Goal: Book appointment/travel/reservation

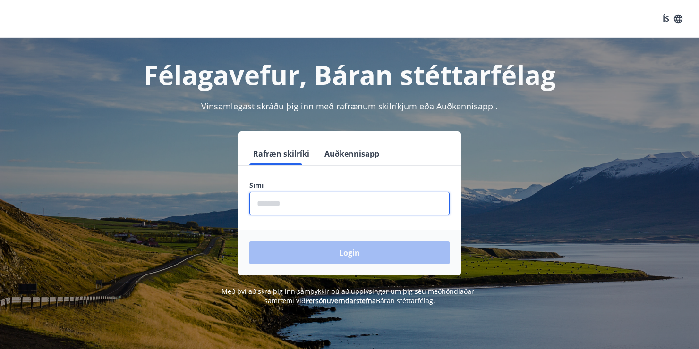
click at [289, 211] on input "phone" at bounding box center [349, 203] width 200 height 23
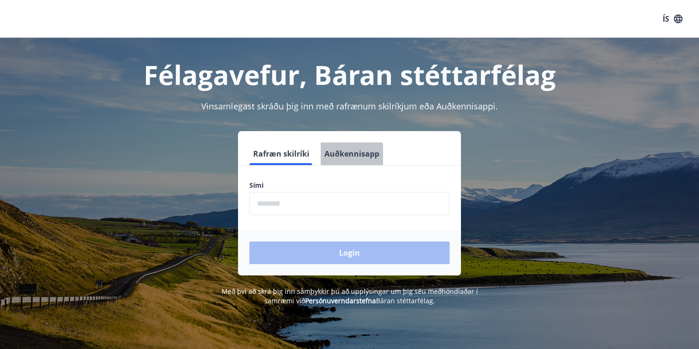
click at [331, 155] on button "Auðkennisapp" at bounding box center [352, 154] width 62 height 23
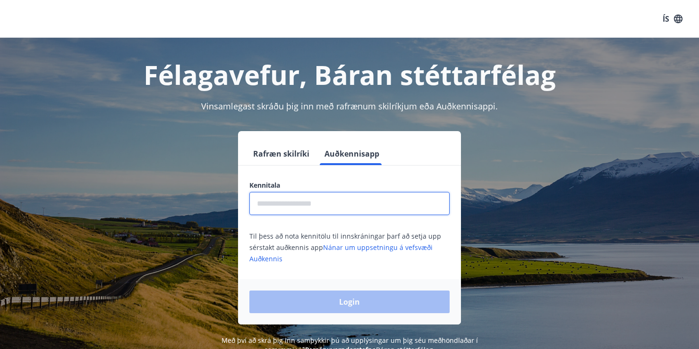
click at [310, 202] on input "text" at bounding box center [349, 203] width 200 height 23
type input "**********"
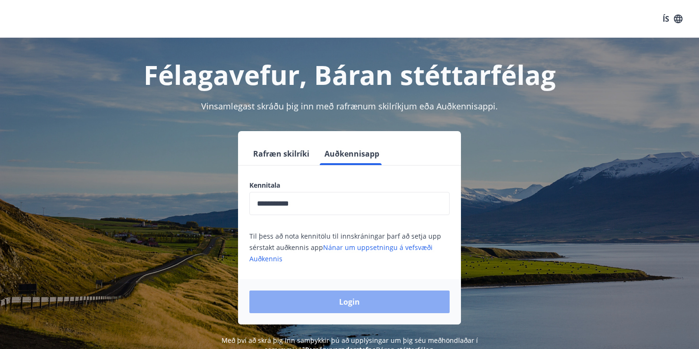
click at [322, 293] on button "Login" at bounding box center [349, 302] width 200 height 23
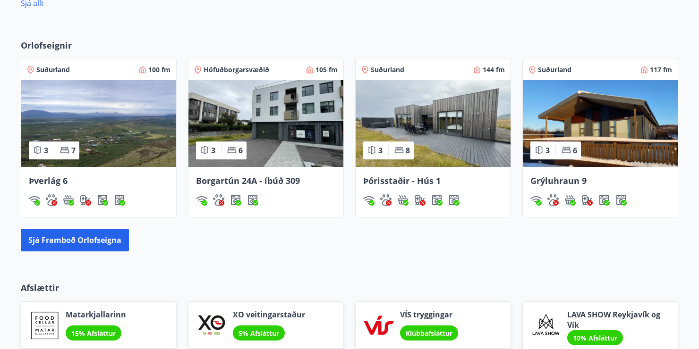
scroll to position [560, 0]
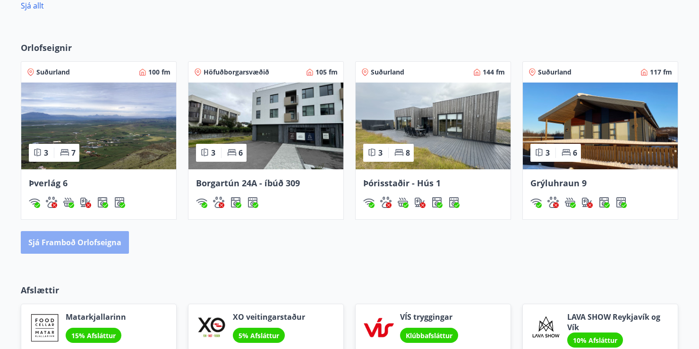
click at [99, 248] on button "Sjá framboð orlofseigna" at bounding box center [75, 242] width 108 height 23
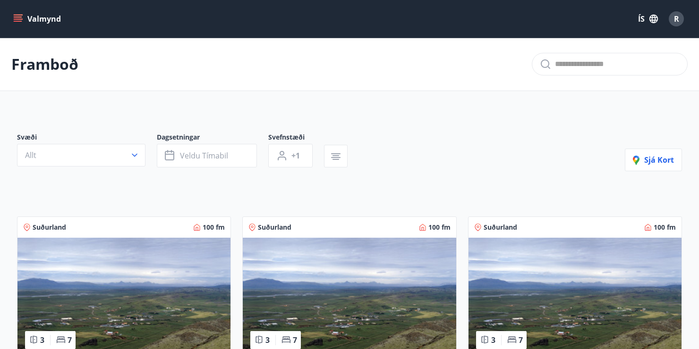
click at [647, 15] on button "ÍS" at bounding box center [648, 18] width 30 height 17
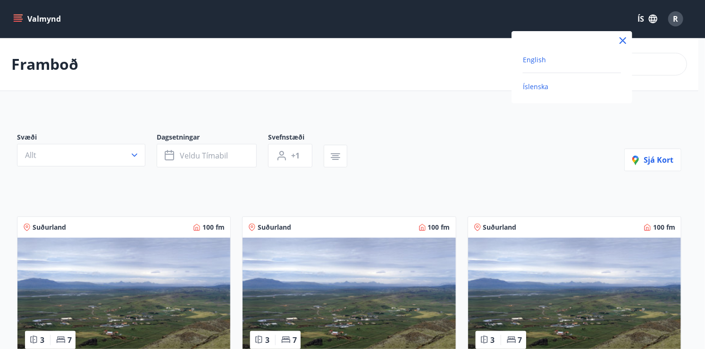
click at [535, 62] on span "English" at bounding box center [534, 59] width 23 height 9
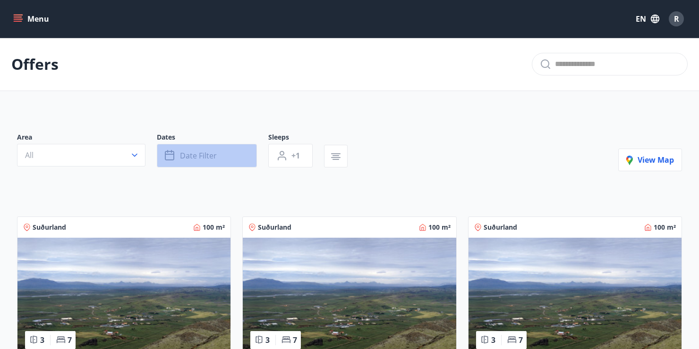
click at [210, 153] on span "Date filter" at bounding box center [198, 156] width 37 height 10
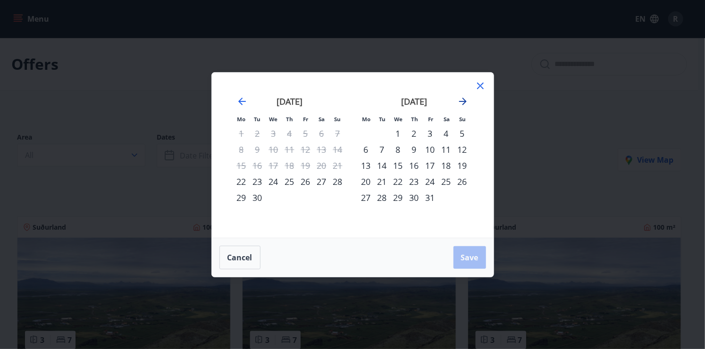
click at [459, 101] on icon "Move forward to switch to the next month." at bounding box center [463, 102] width 8 height 8
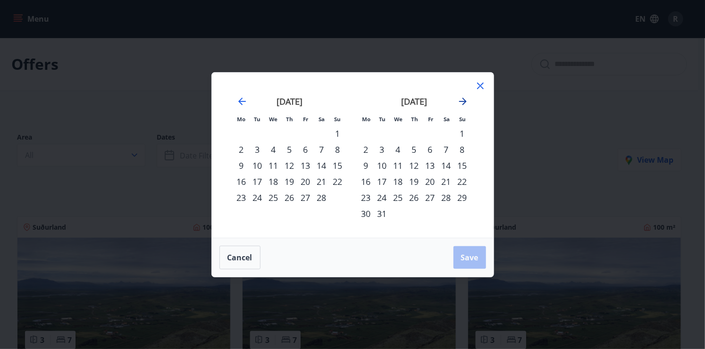
click at [467, 100] on icon "Move forward to switch to the next month." at bounding box center [463, 101] width 11 height 11
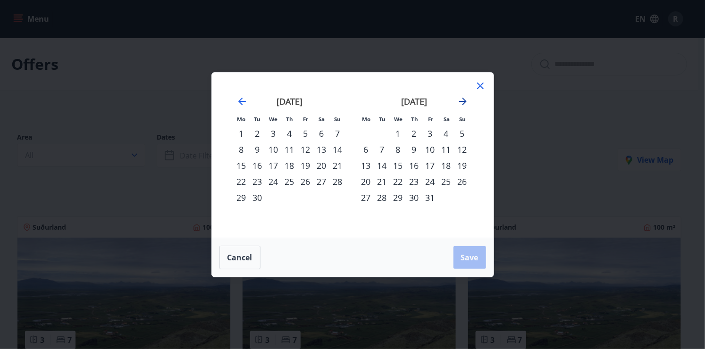
click at [467, 100] on icon "Move forward to switch to the next month." at bounding box center [463, 101] width 11 height 11
click at [386, 167] on div "11" at bounding box center [382, 166] width 16 height 16
click at [415, 167] on div "13" at bounding box center [415, 166] width 16 height 16
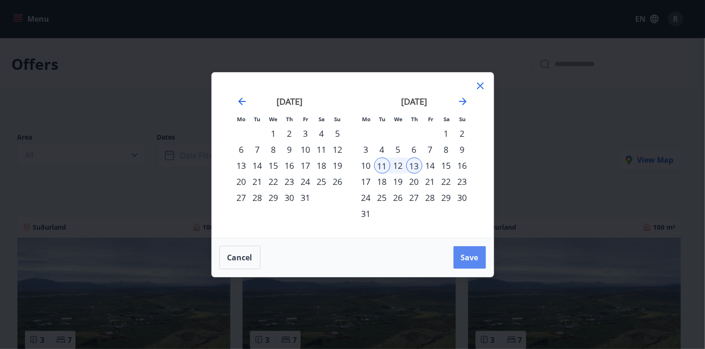
click at [464, 253] on span "Save" at bounding box center [469, 258] width 17 height 10
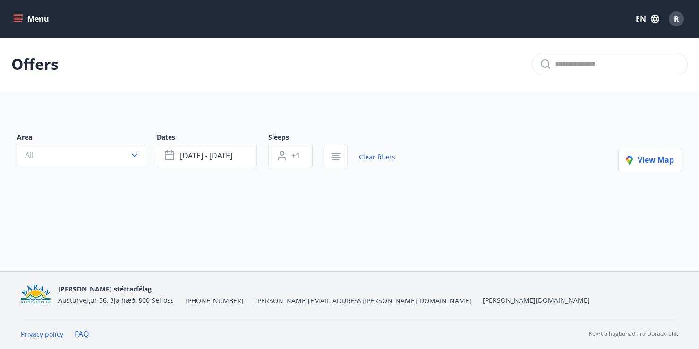
scroll to position [1, 0]
